Goal: Task Accomplishment & Management: Use online tool/utility

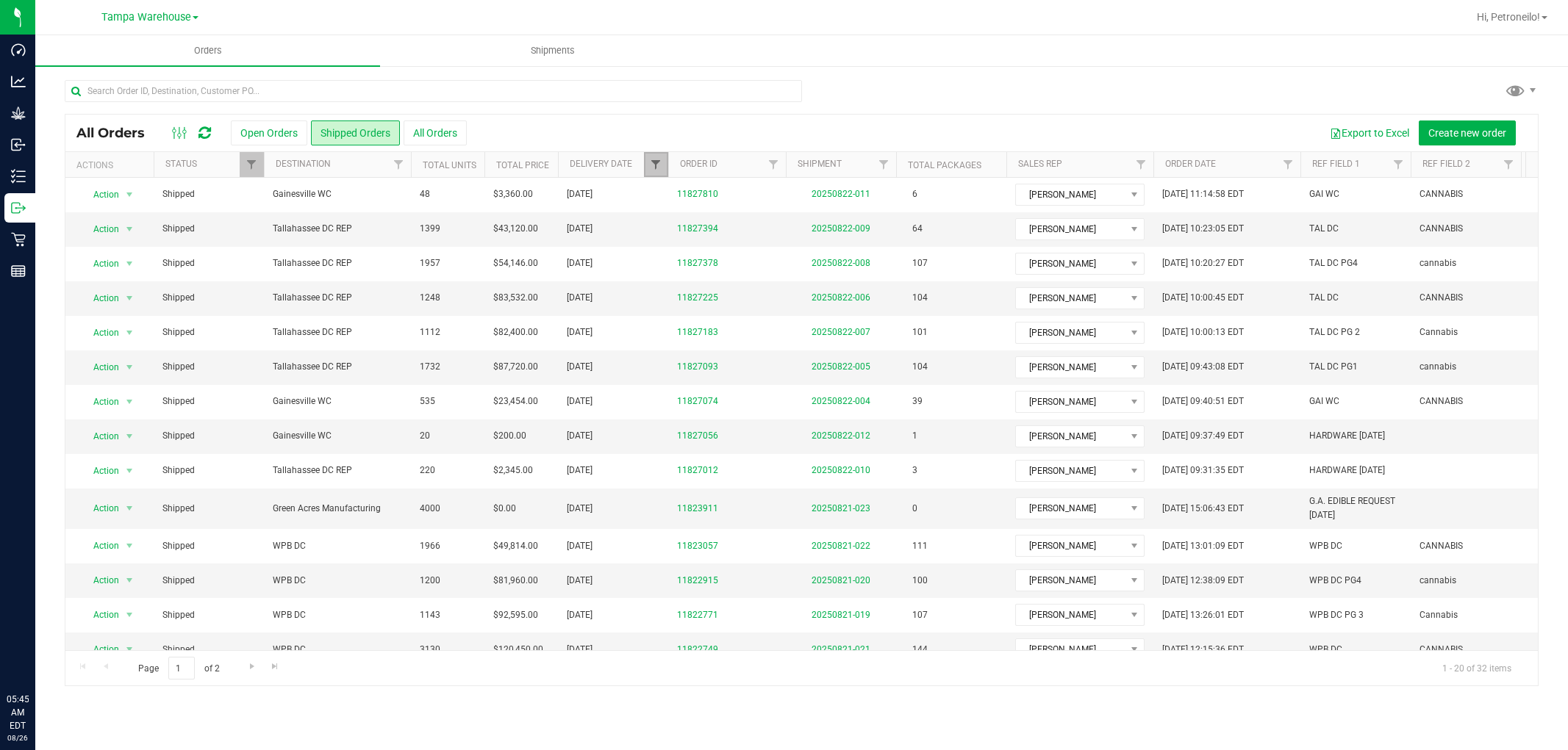
click at [652, 165] on span "Filter" at bounding box center [656, 164] width 12 height 12
click at [787, 253] on span "select" at bounding box center [793, 253] width 12 height 12
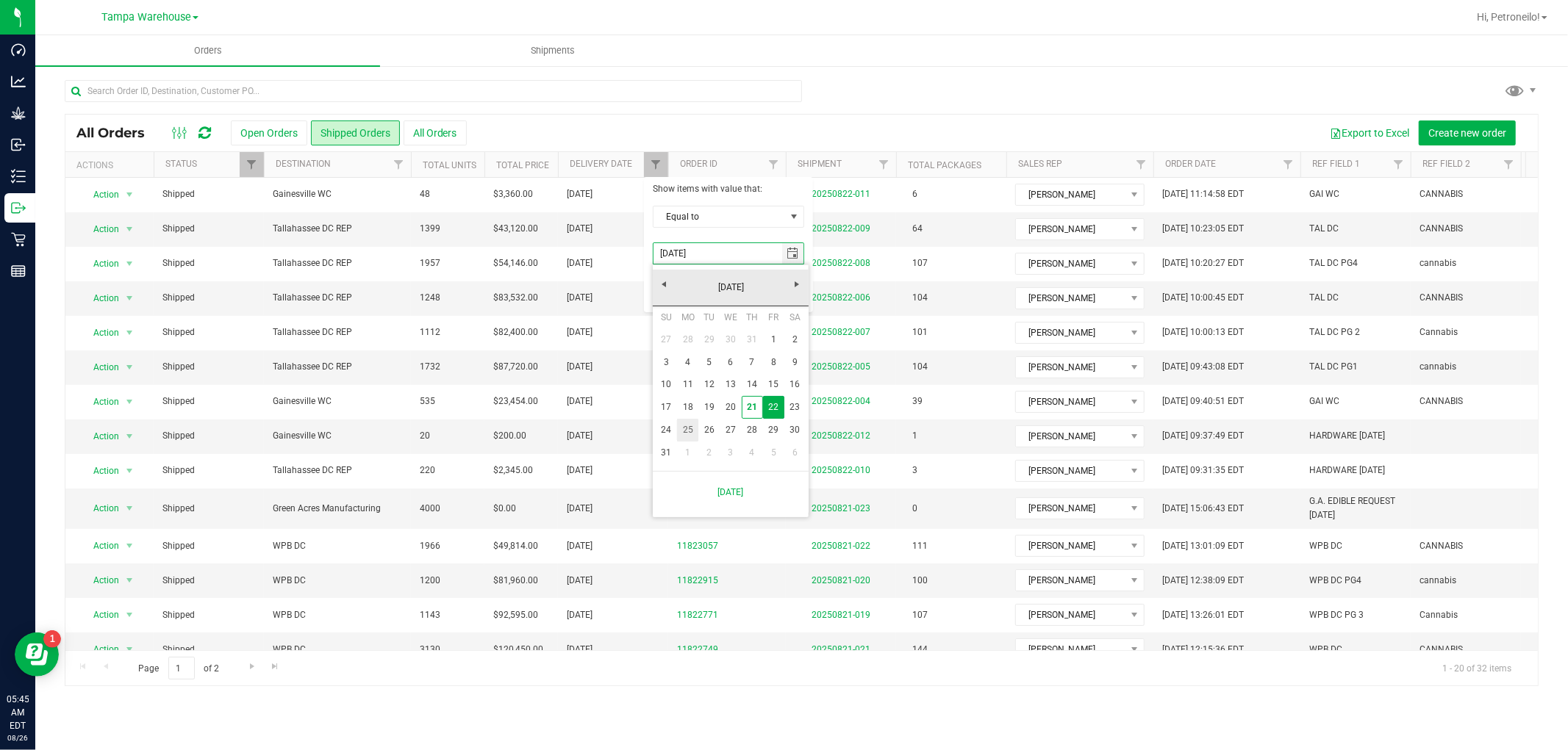
click at [684, 433] on link "25" at bounding box center [687, 430] width 22 height 22
type input "[DATE]"
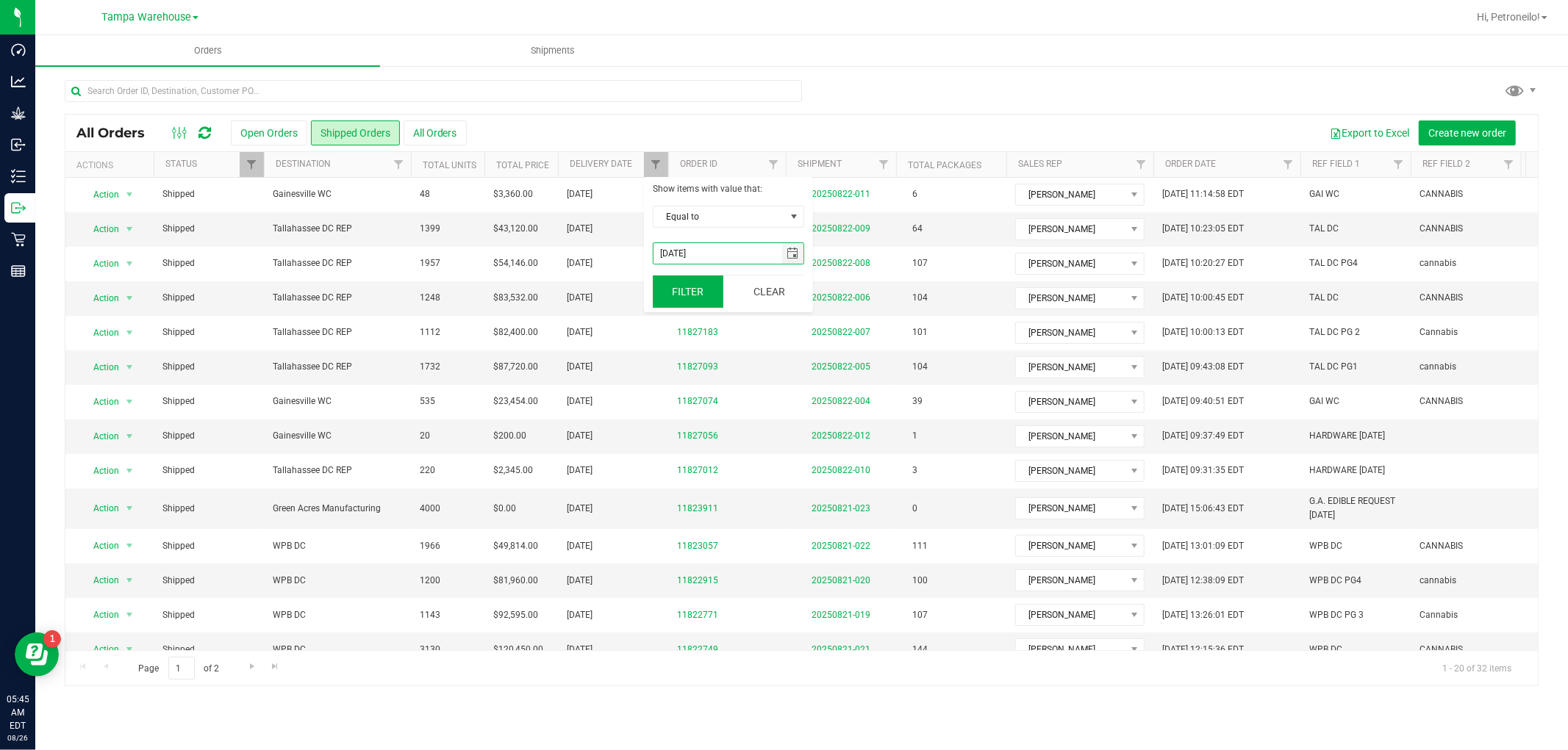
click at [695, 296] on button "Filter" at bounding box center [688, 291] width 71 height 32
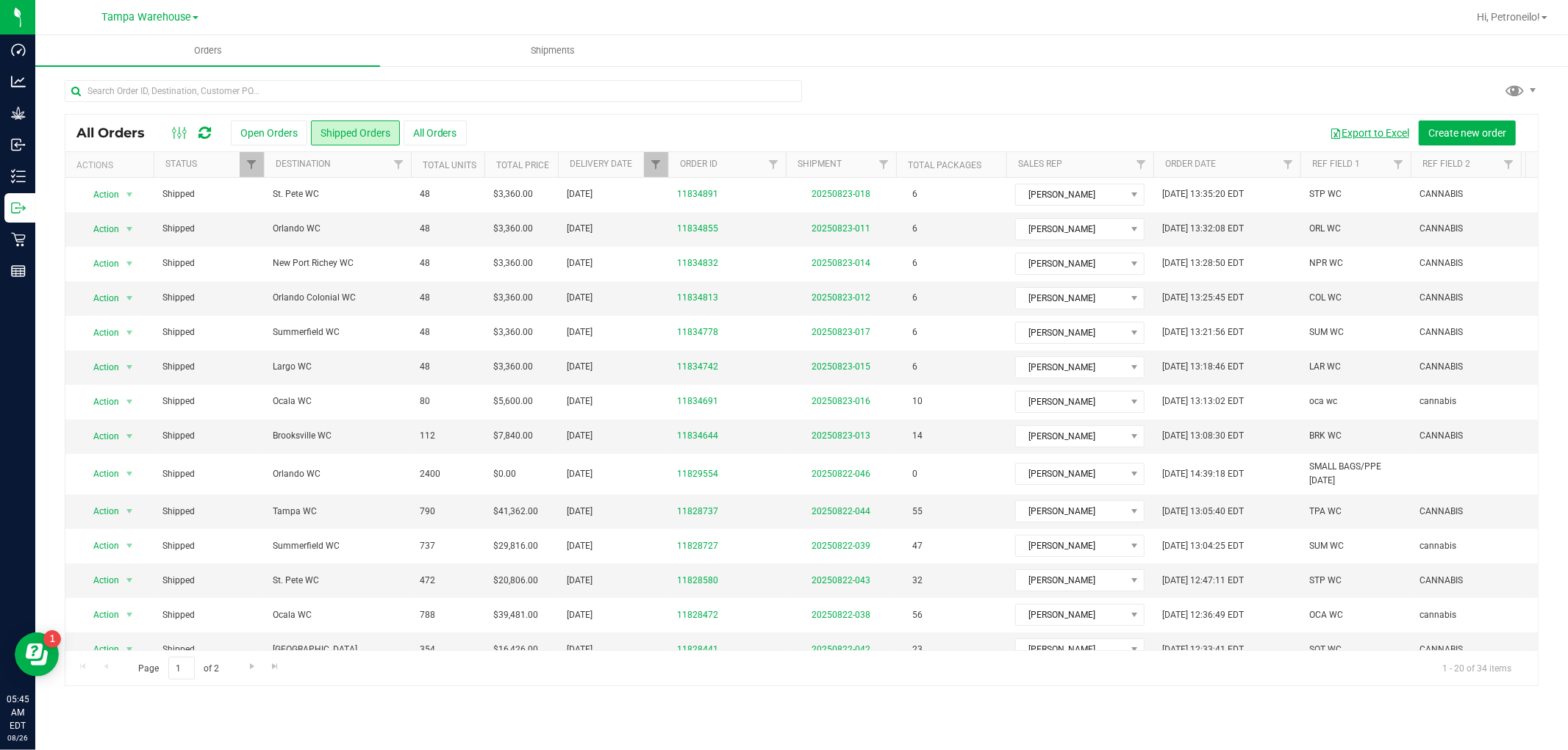
click at [1360, 129] on button "Export to Excel" at bounding box center [1369, 132] width 99 height 25
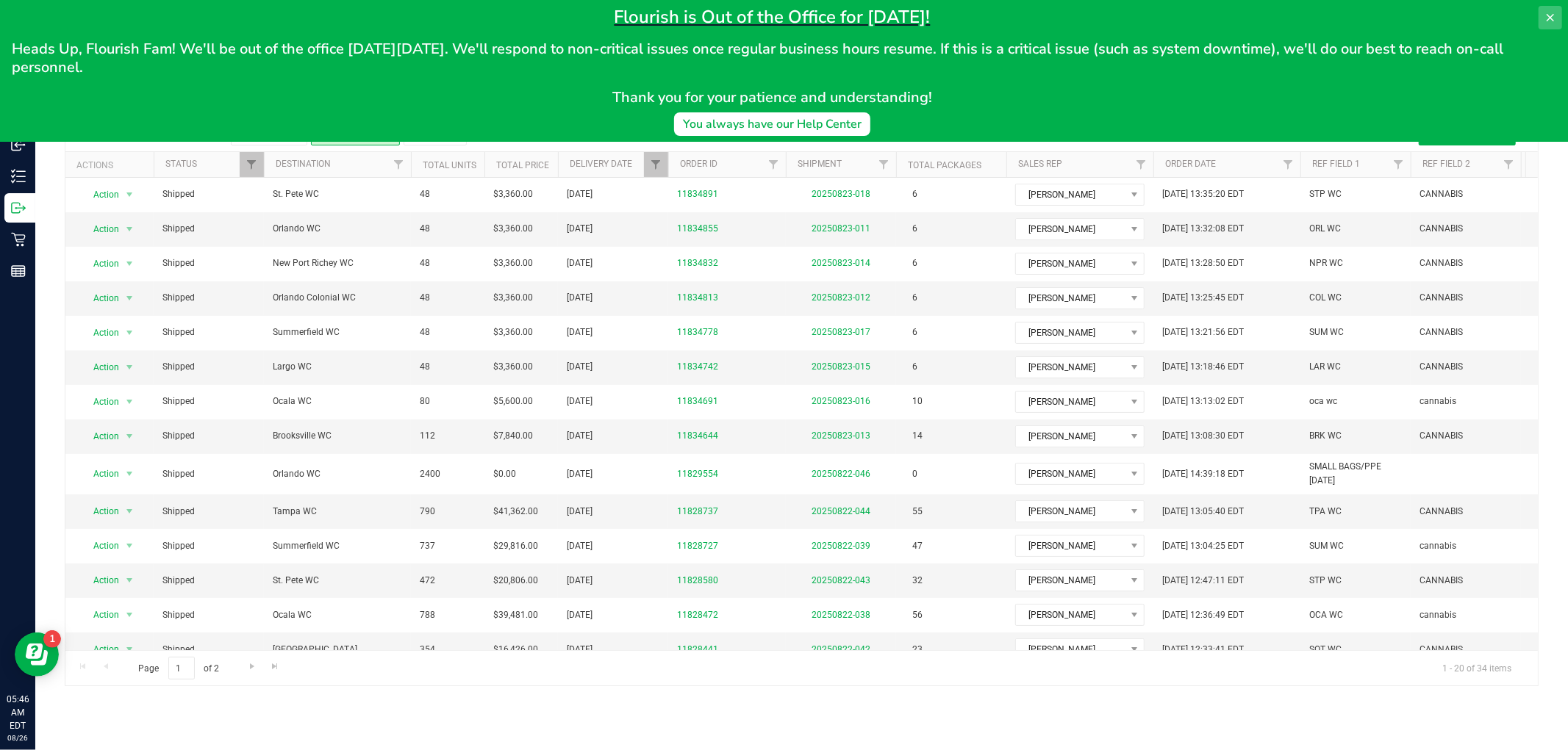
click at [1549, 17] on icon at bounding box center [1550, 17] width 7 height 7
